Goal: Contribute content

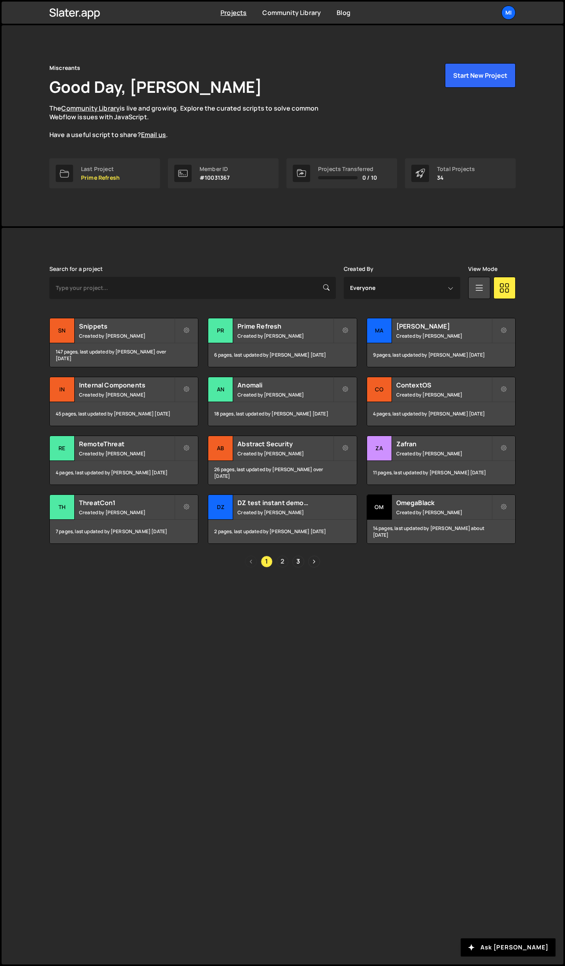
click at [283, 562] on link "2" at bounding box center [283, 562] width 12 height 12
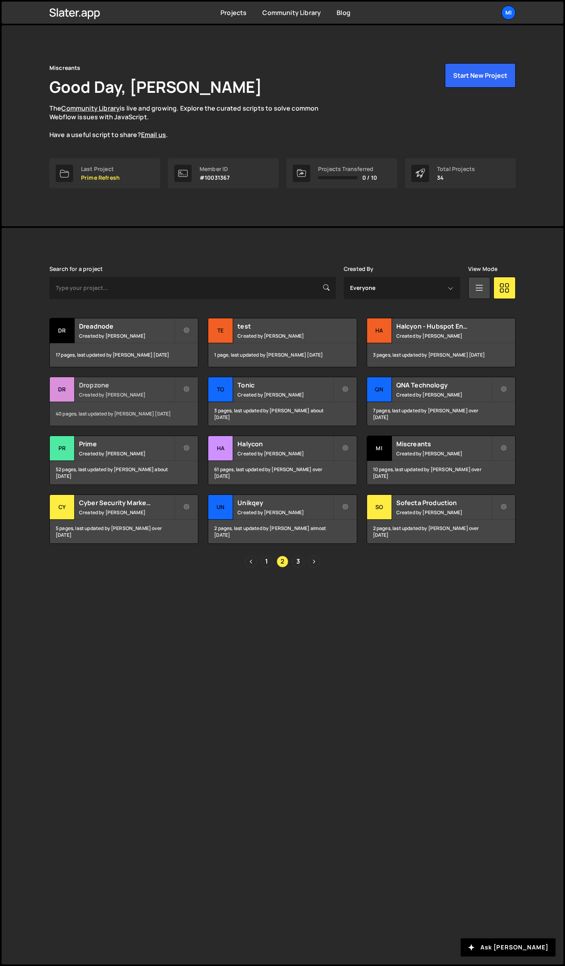
click at [143, 390] on div "Dropzone Created by Jarek Kowalczyk" at bounding box center [124, 389] width 148 height 24
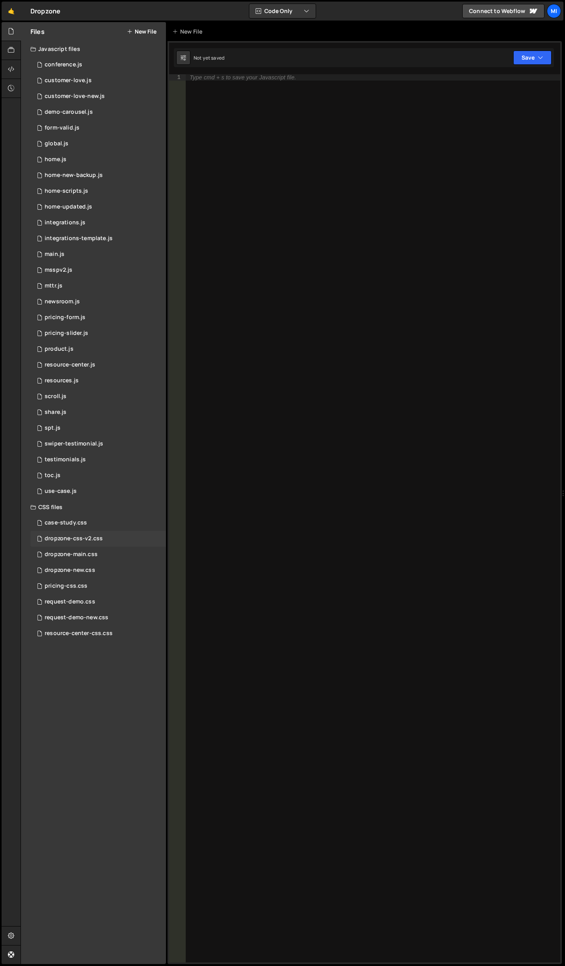
click at [103, 532] on div "dropzone-css-v2.css 0" at bounding box center [98, 539] width 136 height 16
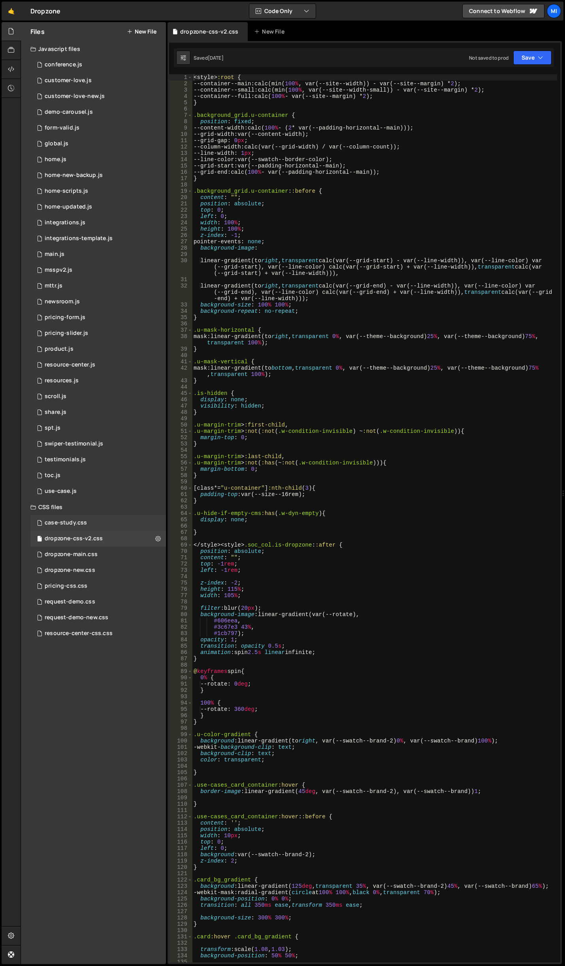
click at [101, 525] on div "case-study.css 0" at bounding box center [98, 523] width 136 height 16
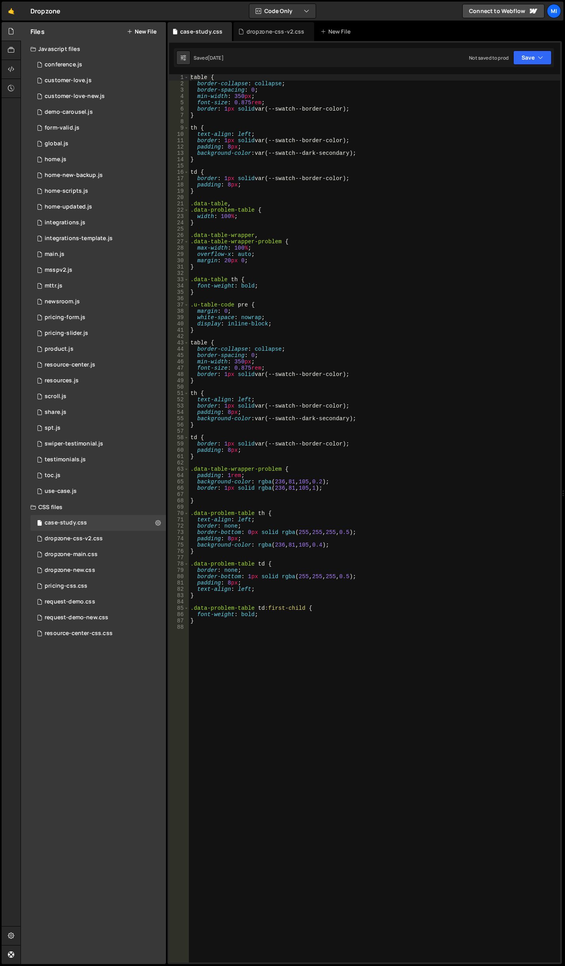
scroll to position [109, 0]
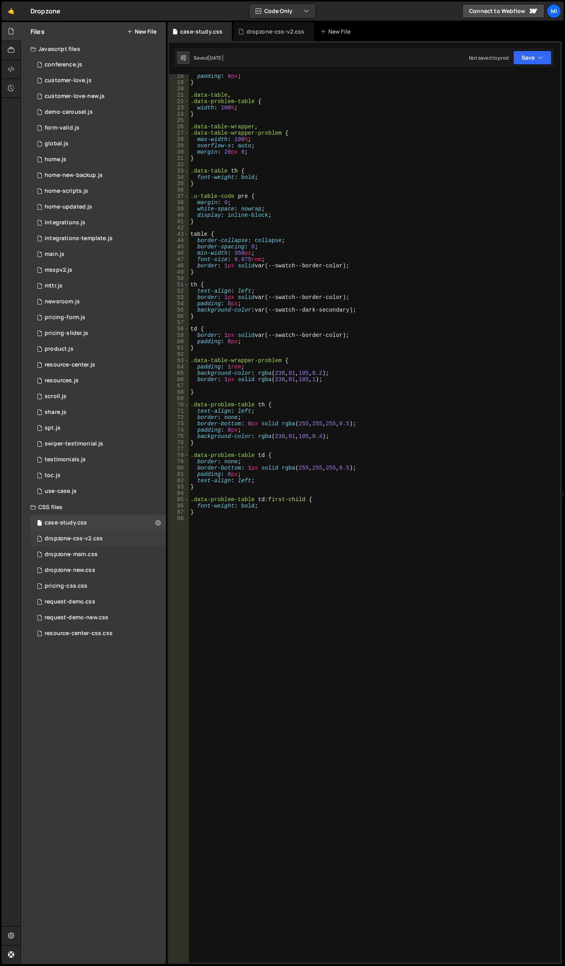
click at [134, 544] on div "dropzone-css-v2.css 0" at bounding box center [98, 539] width 136 height 16
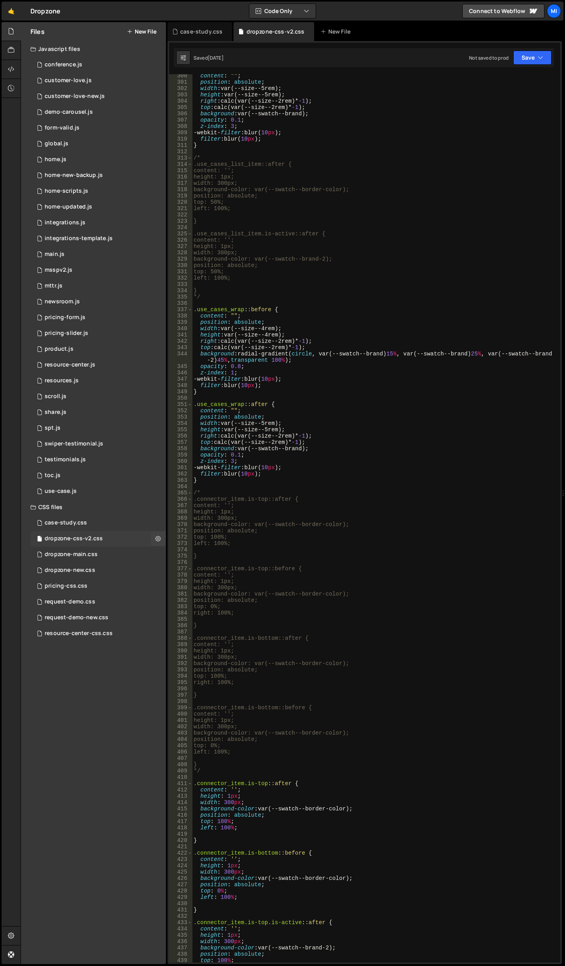
scroll to position [1968, 0]
click at [124, 568] on div "dropzone-new.css 0" at bounding box center [98, 571] width 136 height 16
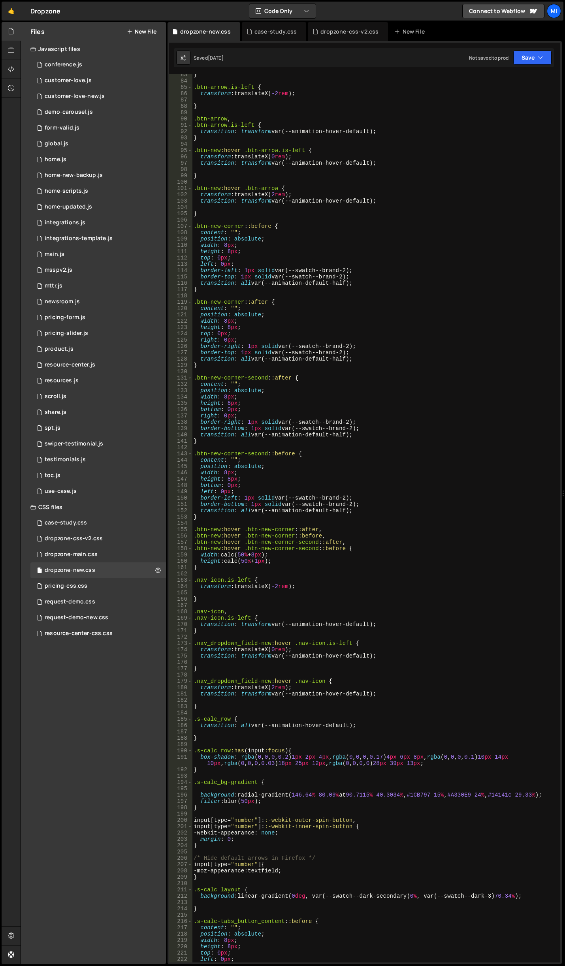
scroll to position [605, 0]
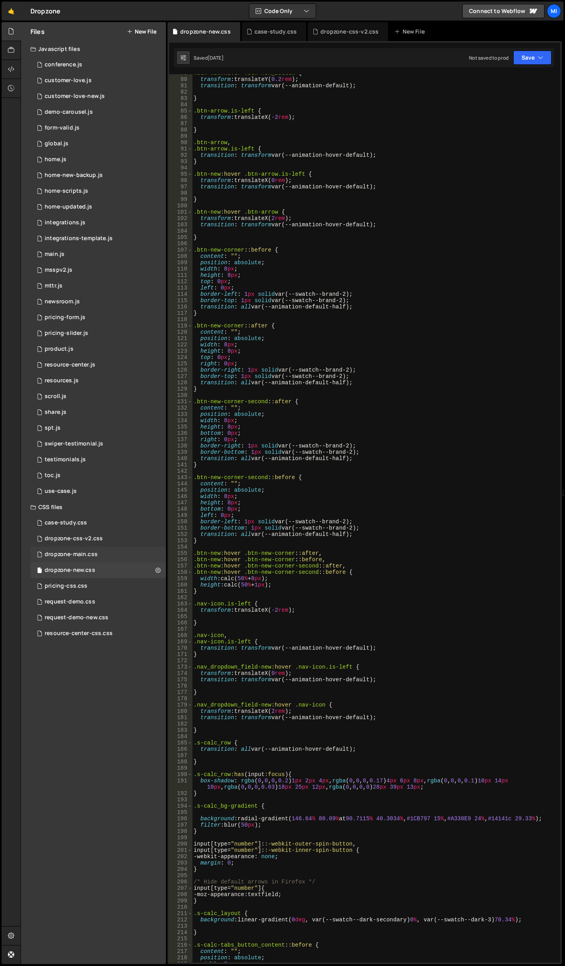
click at [128, 558] on div "dropzone-main.css 0" at bounding box center [98, 555] width 136 height 16
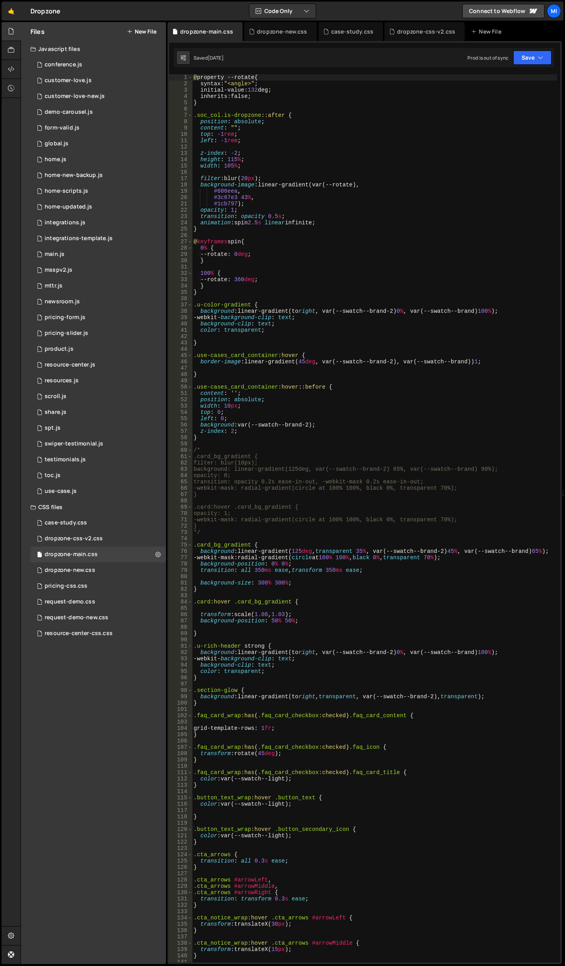
click at [362, 237] on div "@ property --rotate { syntax : " <angle> " ; initial-value : 132 deg ; inherits…" at bounding box center [374, 524] width 365 height 901
type input "strong"
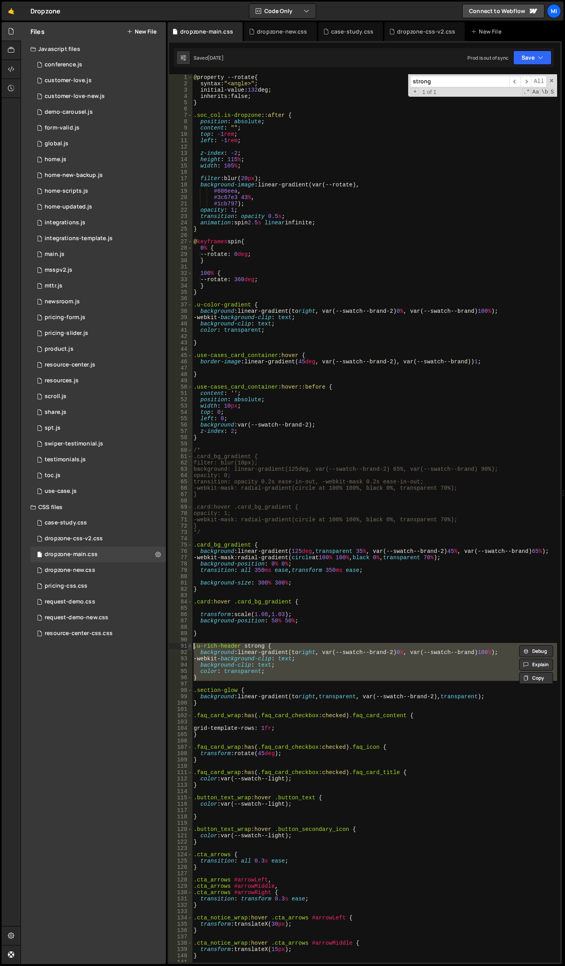
drag, startPoint x: 209, startPoint y: 682, endPoint x: 189, endPoint y: 648, distance: 39.1
click at [189, 648] on div "1 2 3 4 5 6 7 8 9 10 11 12 13 14 15 16 17 18 19 20 21 22 23 24 25 26 27 28 29 3…" at bounding box center [364, 518] width 391 height 889
type textarea ".u-rich-header strong { background: linear-gradient(to right, var(--swatch--bra…"
click at [94, 522] on div "case-study.css 0" at bounding box center [98, 523] width 136 height 16
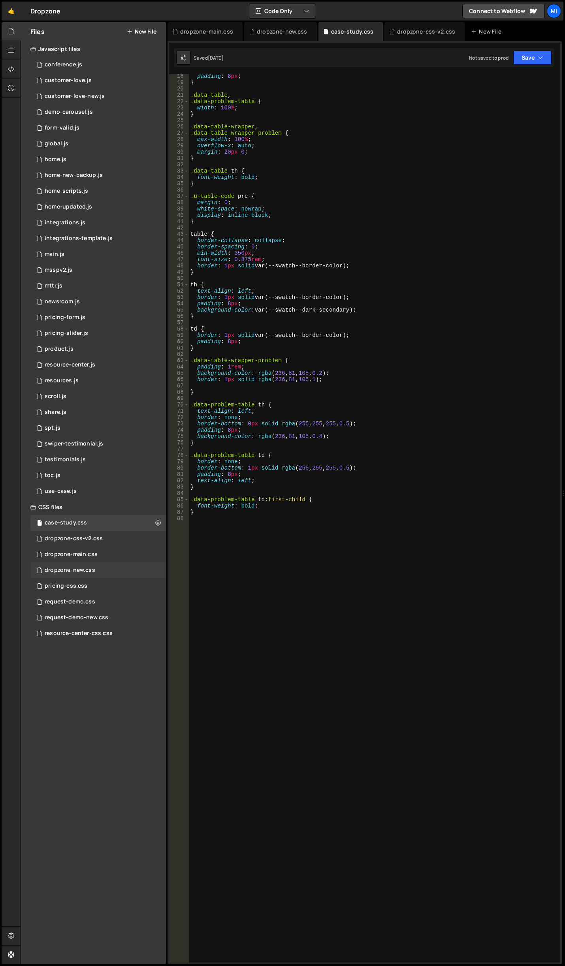
click at [96, 567] on div "dropzone-new.css 0" at bounding box center [98, 571] width 136 height 16
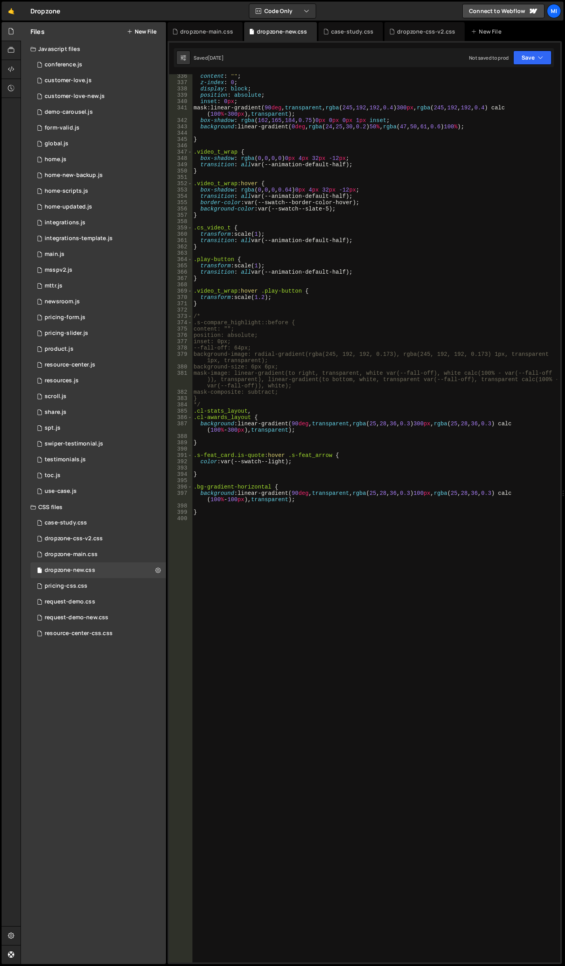
scroll to position [2265, 0]
click at [272, 675] on div "content : " " ; z-index : 0 ; display : block ; position : absolute ; inset : 0…" at bounding box center [374, 523] width 365 height 901
drag, startPoint x: 293, startPoint y: 625, endPoint x: 291, endPoint y: 610, distance: 15.5
click at [293, 625] on div "content : " " ; z-index : 0 ; display : block ; position : absolute ; inset : 0…" at bounding box center [374, 523] width 365 height 901
drag, startPoint x: 242, startPoint y: 538, endPoint x: 195, endPoint y: 538, distance: 46.6
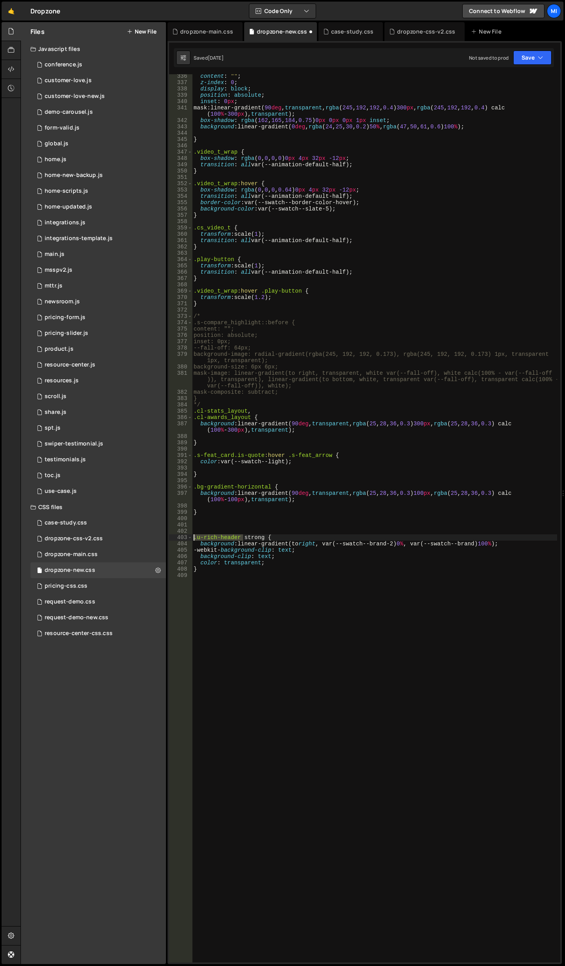
click at [195, 538] on div "content : " " ; z-index : 0 ; display : block ; position : absolute ; inset : 0…" at bounding box center [374, 523] width 365 height 901
click at [217, 544] on div "content : " " ; z-index : 0 ; display : block ; position : absolute ; inset : 0…" at bounding box center [374, 523] width 365 height 901
drag, startPoint x: 239, startPoint y: 537, endPoint x: 198, endPoint y: 537, distance: 41.1
click at [198, 537] on div "content : " " ; z-index : 0 ; display : block ; position : absolute ; inset : 0…" at bounding box center [374, 523] width 365 height 901
paste textarea "lp-rich-text"
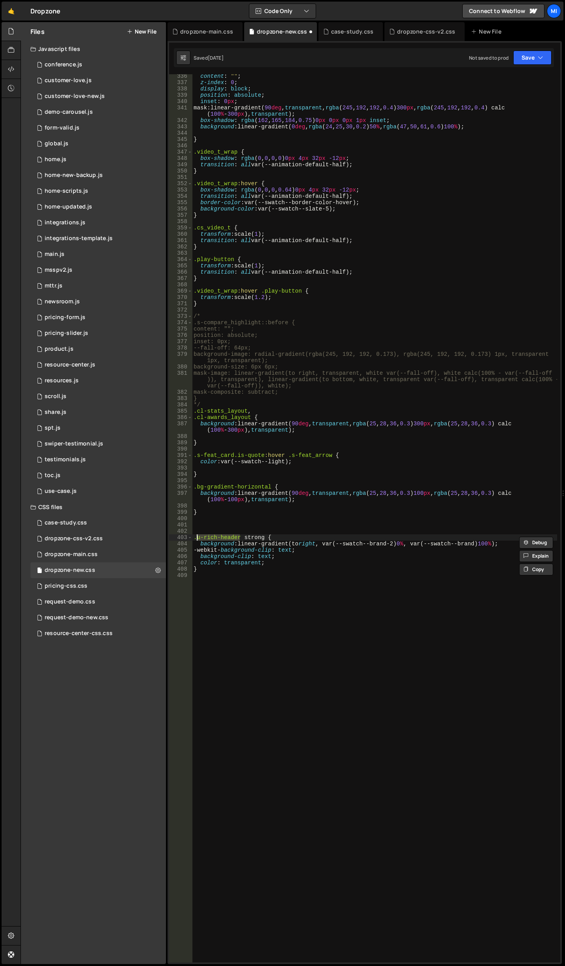
type textarea ".lp-rich-text strong {"
click at [264, 635] on div "content : " " ; z-index : 0 ; display : block ; position : absolute ; inset : 0…" at bounding box center [374, 523] width 365 height 901
click at [414, 662] on div "content : " " ; z-index : 0 ; display : block ; position : absolute ; inset : 0…" at bounding box center [374, 523] width 365 height 901
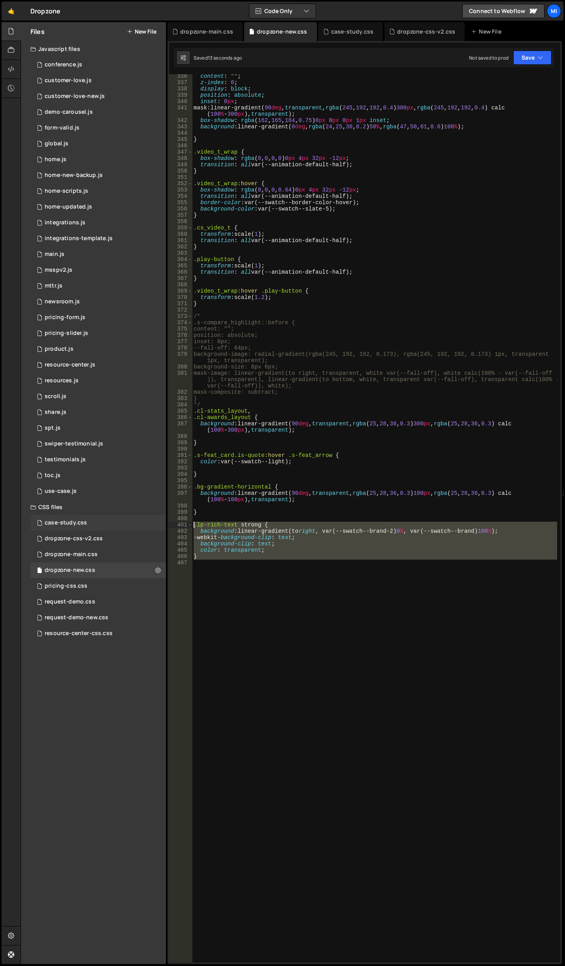
drag, startPoint x: 342, startPoint y: 608, endPoint x: 117, endPoint y: 524, distance: 240.1
click at [117, 524] on div "Files New File Javascript files 0 conference.js 0 0 customer-love.js 0 0 custom…" at bounding box center [293, 493] width 544 height 943
type textarea ".lp-rich-text strong { background: linear-gradient(to right, var(--swatch--bran…"
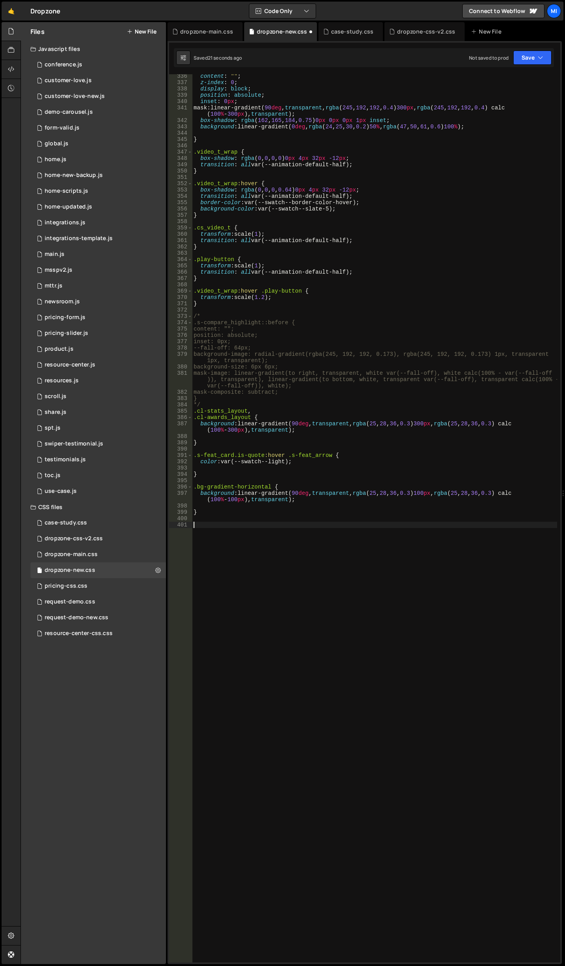
click at [442, 604] on div "content : " " ; z-index : 0 ; display : block ; position : absolute ; inset : 0…" at bounding box center [374, 523] width 365 height 901
click at [415, 200] on div "content : " " ; z-index : 0 ; display : block ; position : absolute ; inset : 0…" at bounding box center [374, 523] width 365 height 901
type textarea "border-color: var(--swatch--border-color-hover);"
type input "how_works_label"
click at [0, 316] on div "Hold on a sec... Are you certain you wish to leave this page? Any changes you'v…" at bounding box center [282, 483] width 565 height 966
